Goal: Task Accomplishment & Management: Manage account settings

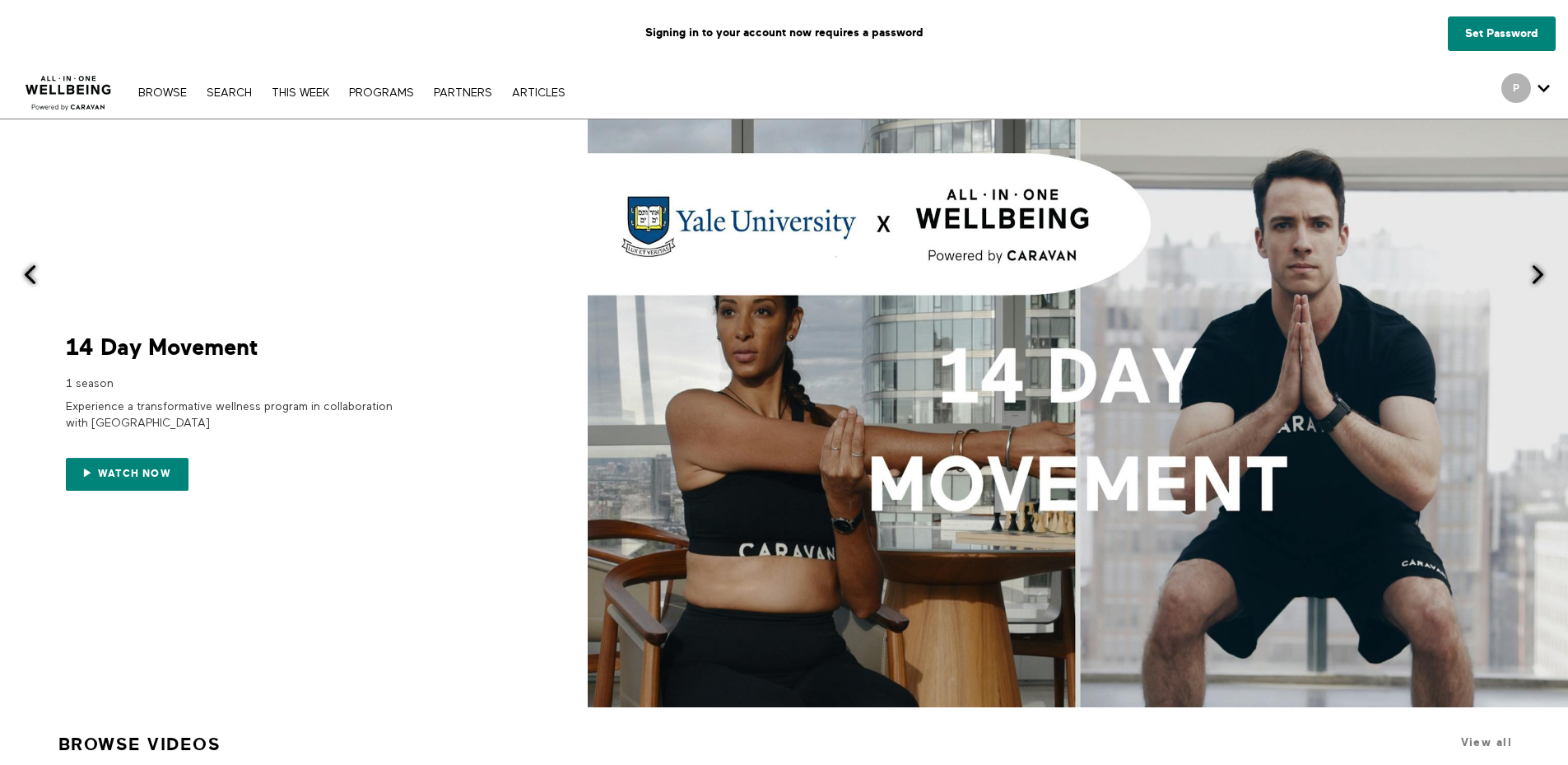
click at [790, 34] on p "Signing in to your account now requires a password" at bounding box center [784, 33] width 1544 height 41
click at [848, 32] on p "Signing in to your account now requires a password" at bounding box center [784, 33] width 1544 height 41
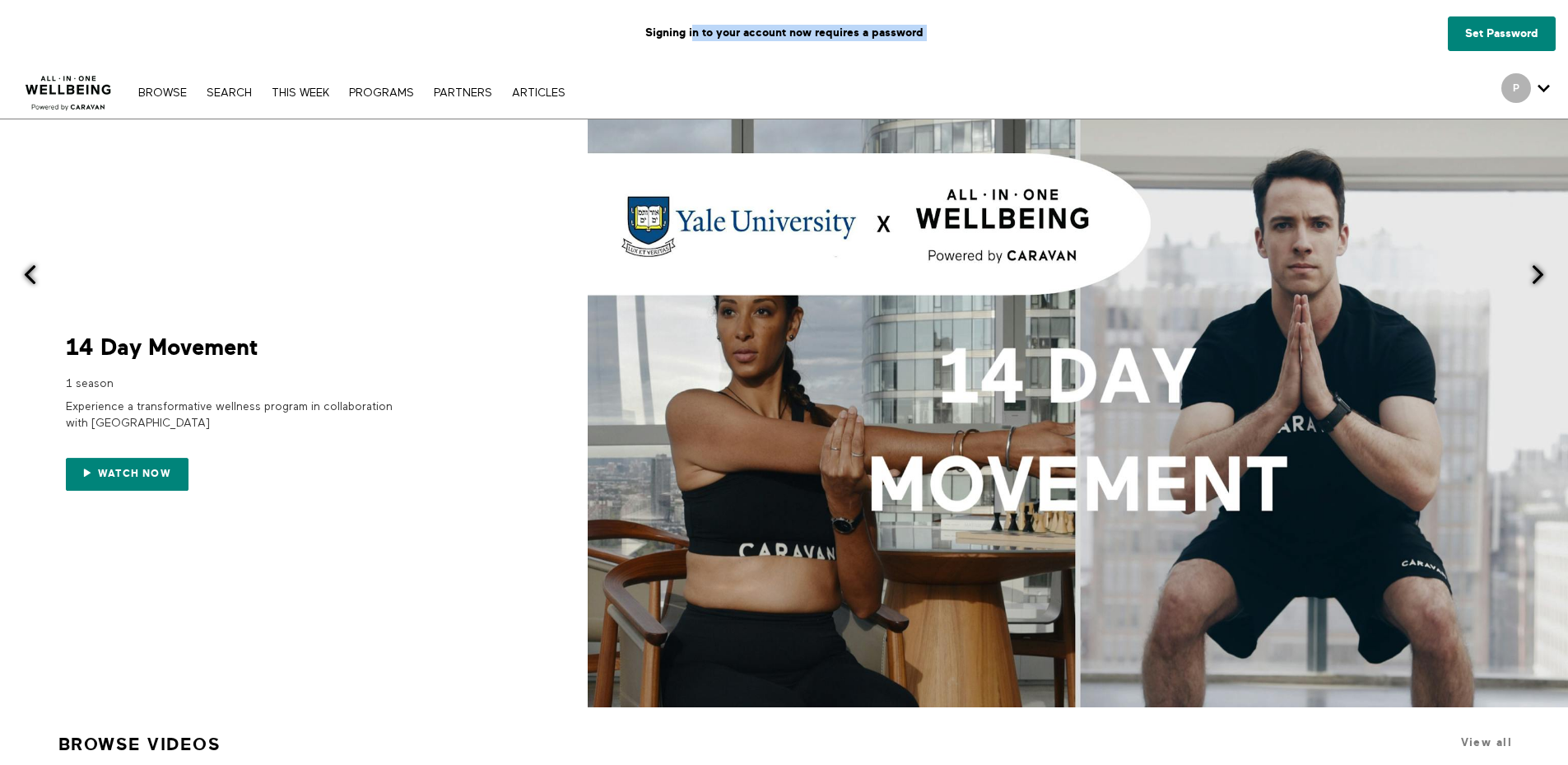
click at [848, 32] on p "Signing in to your account now requires a password" at bounding box center [784, 33] width 1544 height 41
click at [840, 34] on p "Signing in to your account now requires a password" at bounding box center [784, 33] width 1544 height 41
click at [1477, 29] on link "Set Password" at bounding box center [1502, 34] width 108 height 35
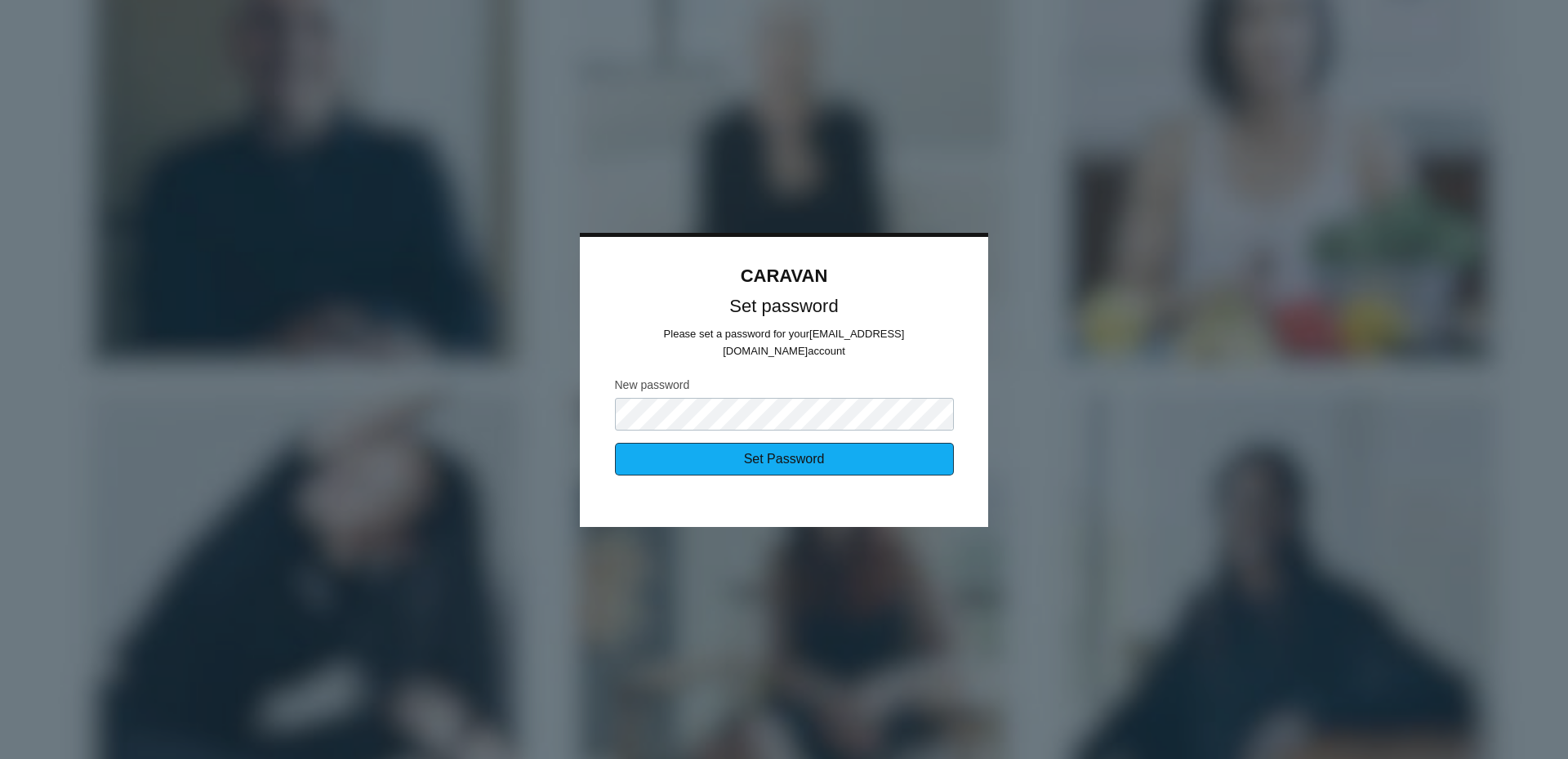
click at [822, 445] on input "Set Password" at bounding box center [784, 459] width 339 height 33
type input "Sending..."
